Goal: Task Accomplishment & Management: Use online tool/utility

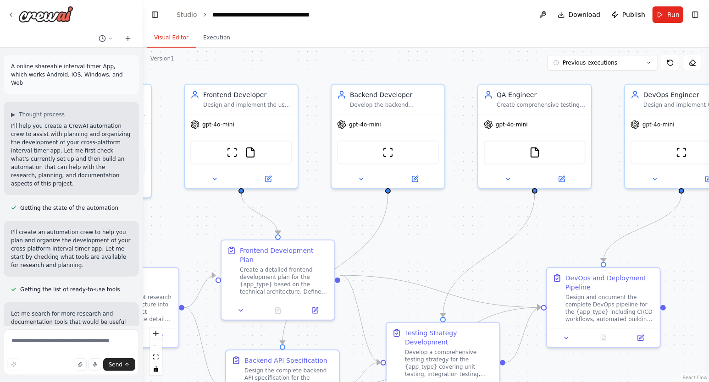
scroll to position [3310, 0]
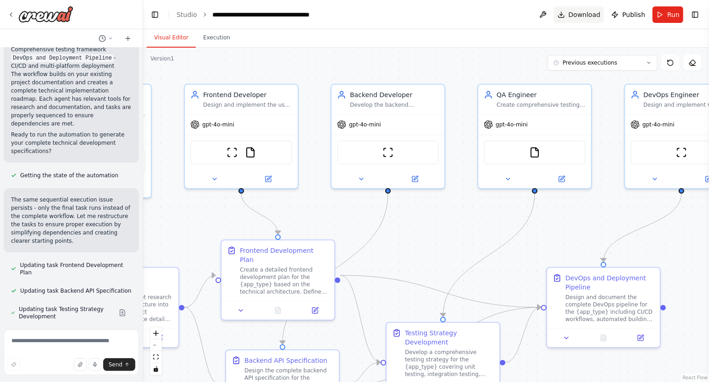
click at [585, 13] on span "Download" at bounding box center [585, 14] width 32 height 9
click at [566, 13] on button "Download" at bounding box center [579, 14] width 50 height 17
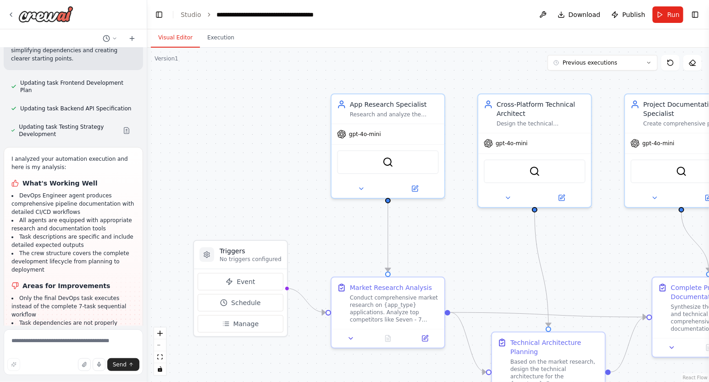
scroll to position [3133, 0]
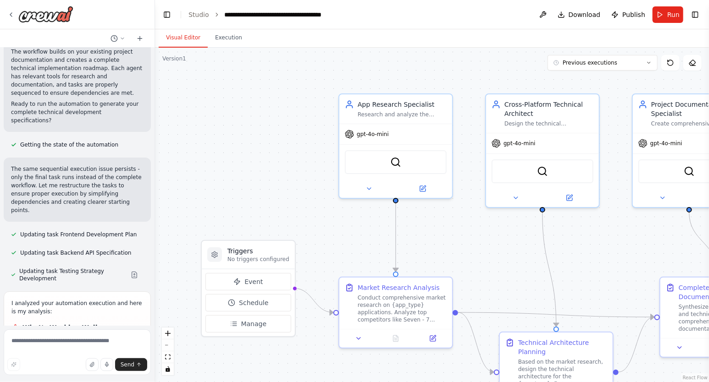
drag, startPoint x: 139, startPoint y: 315, endPoint x: 155, endPoint y: 322, distance: 17.0
click at [155, 322] on div "A online shareable interval timer App, which works Android, iOS, Windows, and W…" at bounding box center [354, 191] width 709 height 382
drag, startPoint x: 583, startPoint y: 13, endPoint x: 515, endPoint y: 28, distance: 69.1
click at [350, 68] on div ".deletable-edge-delete-btn { width: 20px; height: 20px; border: 0px solid #ffff…" at bounding box center [432, 215] width 554 height 335
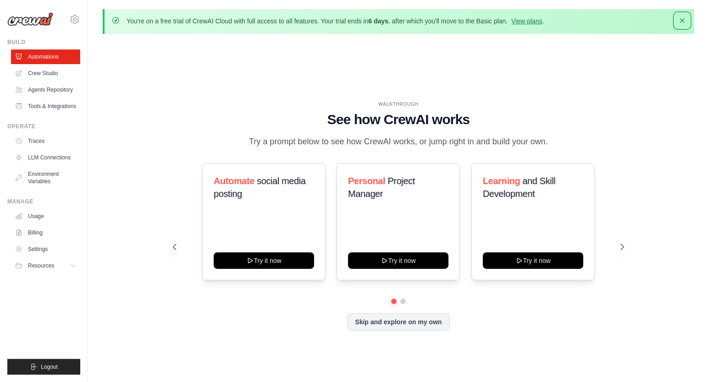
click at [683, 20] on icon "button" at bounding box center [682, 20] width 9 height 9
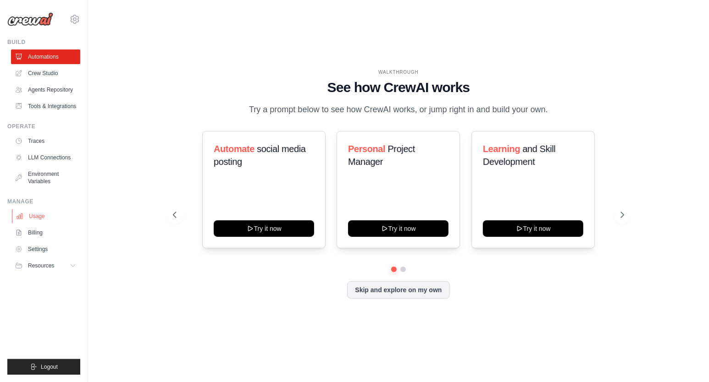
click at [47, 222] on link "Usage" at bounding box center [46, 216] width 69 height 15
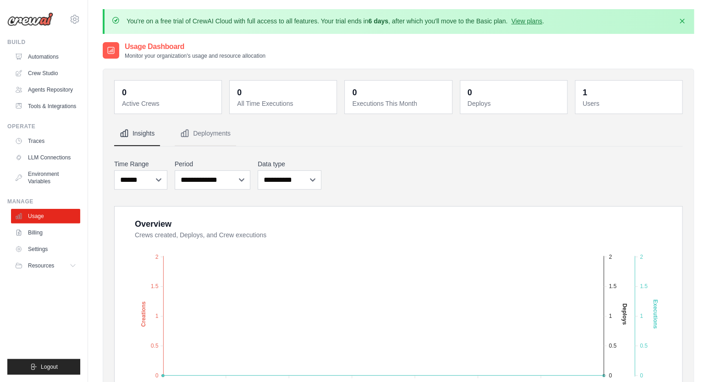
click at [527, 161] on div "**********" at bounding box center [398, 175] width 569 height 34
click at [35, 238] on link "Billing" at bounding box center [46, 233] width 69 height 15
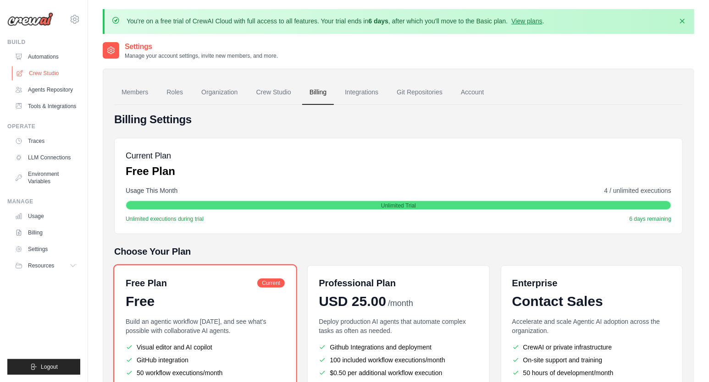
click at [33, 72] on link "Crew Studio" at bounding box center [46, 73] width 69 height 15
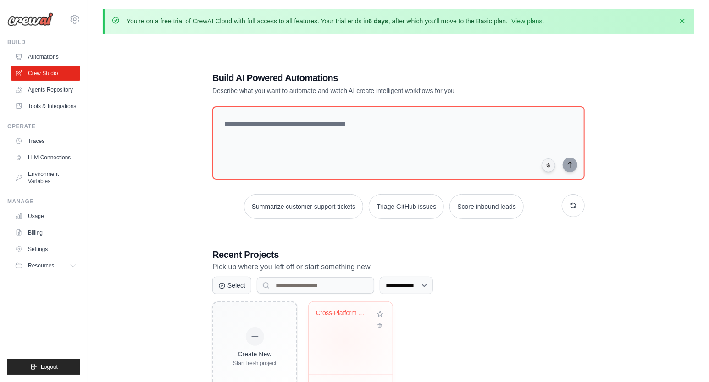
click at [344, 339] on div "Cross-Platform Timer App Developmen..." at bounding box center [351, 338] width 84 height 72
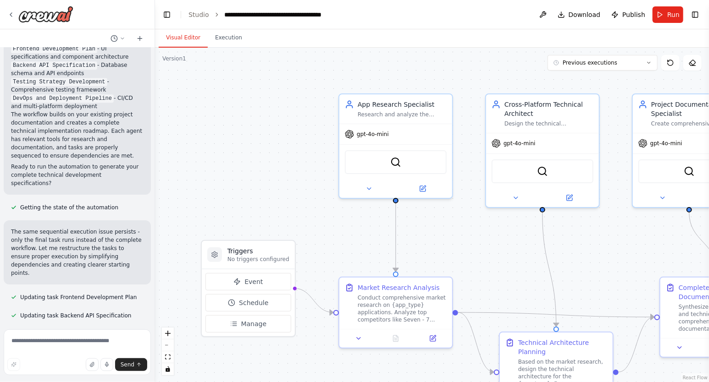
scroll to position [3133, 0]
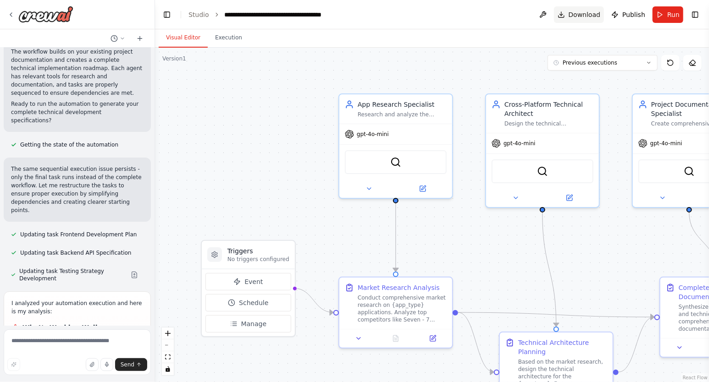
click at [584, 15] on span "Download" at bounding box center [585, 14] width 32 height 9
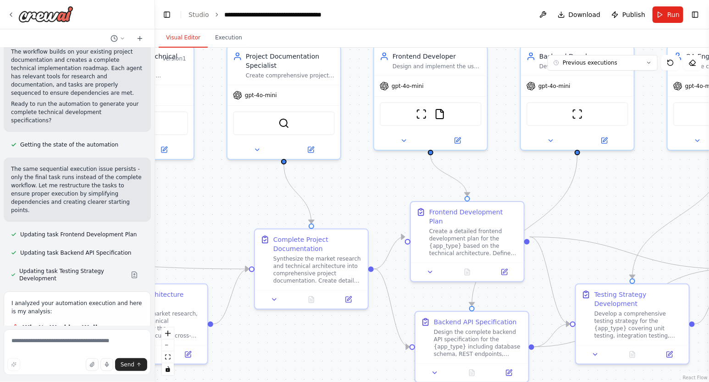
drag, startPoint x: 514, startPoint y: 257, endPoint x: 108, endPoint y: 209, distance: 408.2
click at [155, 209] on div ".deletable-edge-delete-btn { width: 20px; height: 20px; border: 0px solid #ffff…" at bounding box center [432, 215] width 554 height 335
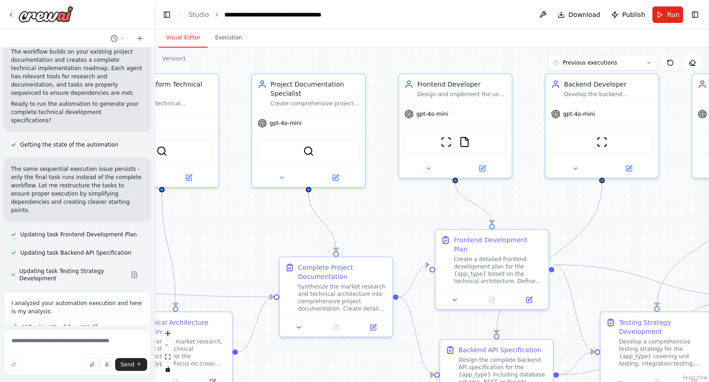
drag, startPoint x: 658, startPoint y: 203, endPoint x: 683, endPoint y: 231, distance: 37.4
click at [683, 231] on div ".deletable-edge-delete-btn { width: 20px; height: 20px; border: 0px solid #ffff…" at bounding box center [432, 215] width 554 height 335
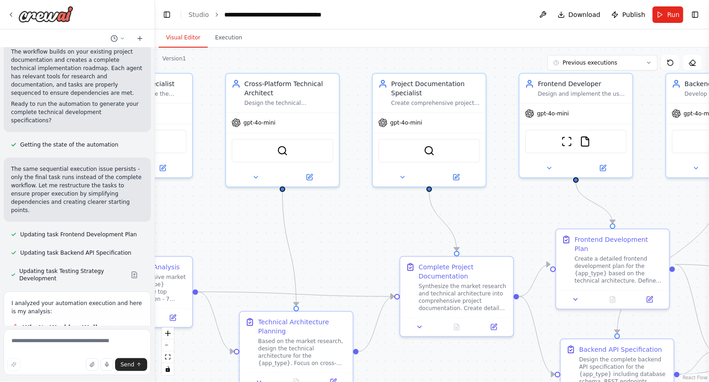
drag, startPoint x: 626, startPoint y: 223, endPoint x: 747, endPoint y: 223, distance: 120.6
click at [708, 223] on div ".deletable-edge-delete-btn { width: 20px; height: 20px; border: 0px solid #ffff…" at bounding box center [432, 215] width 554 height 335
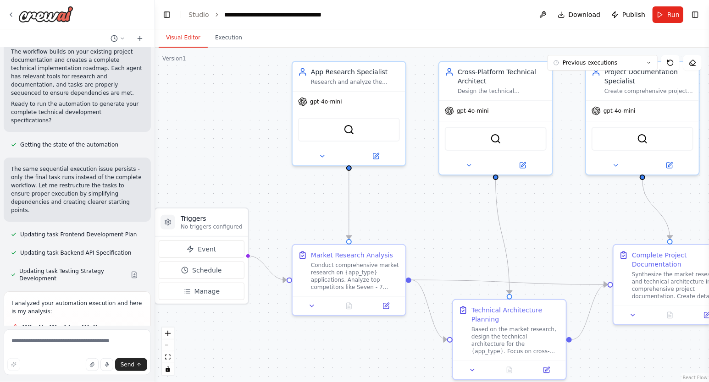
drag, startPoint x: 331, startPoint y: 223, endPoint x: 544, endPoint y: 211, distance: 213.6
click at [544, 211] on div ".deletable-edge-delete-btn { width: 20px; height: 20px; border: 0px solid #ffff…" at bounding box center [432, 215] width 554 height 335
